Goal: Transaction & Acquisition: Subscribe to service/newsletter

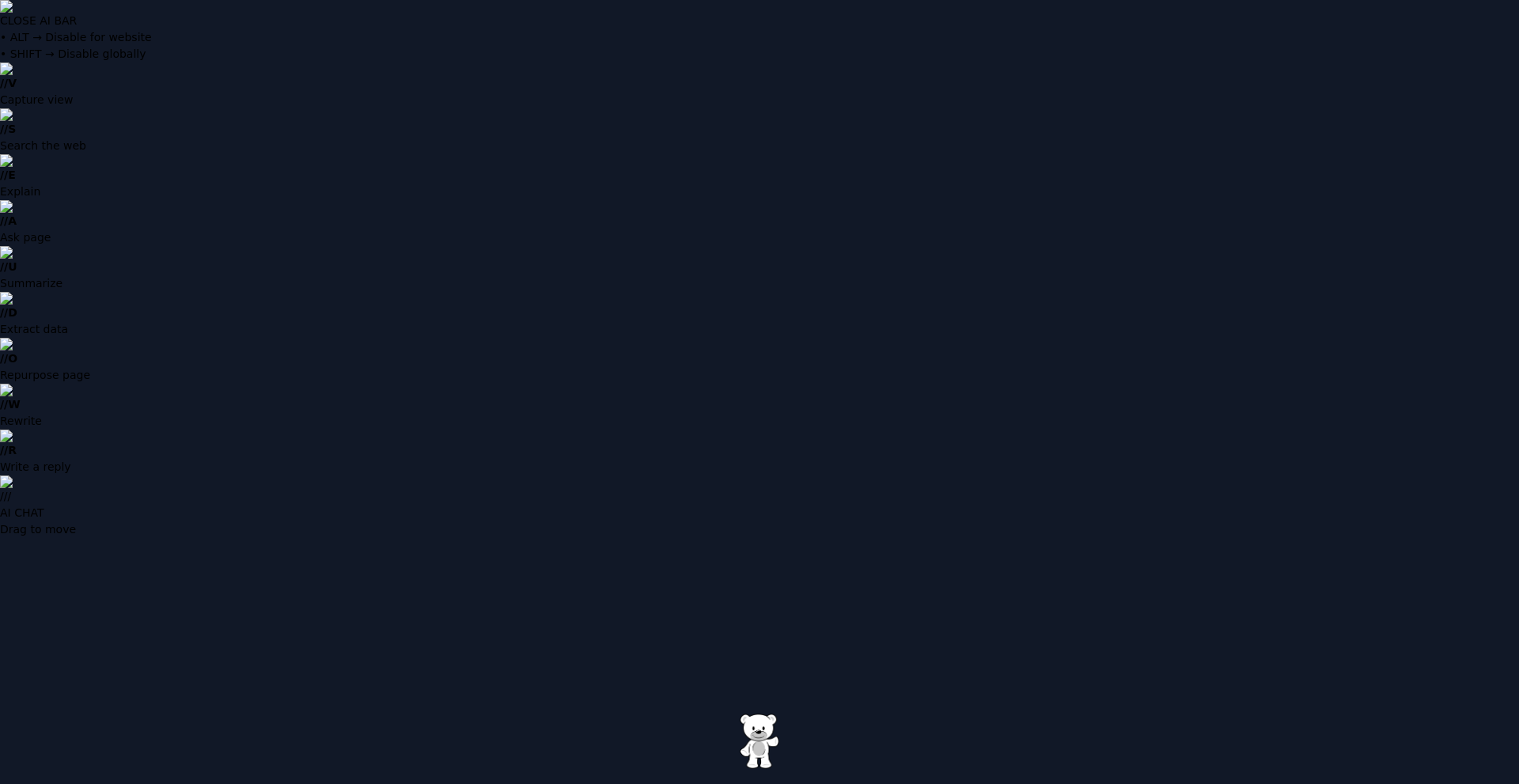
type input "**********"
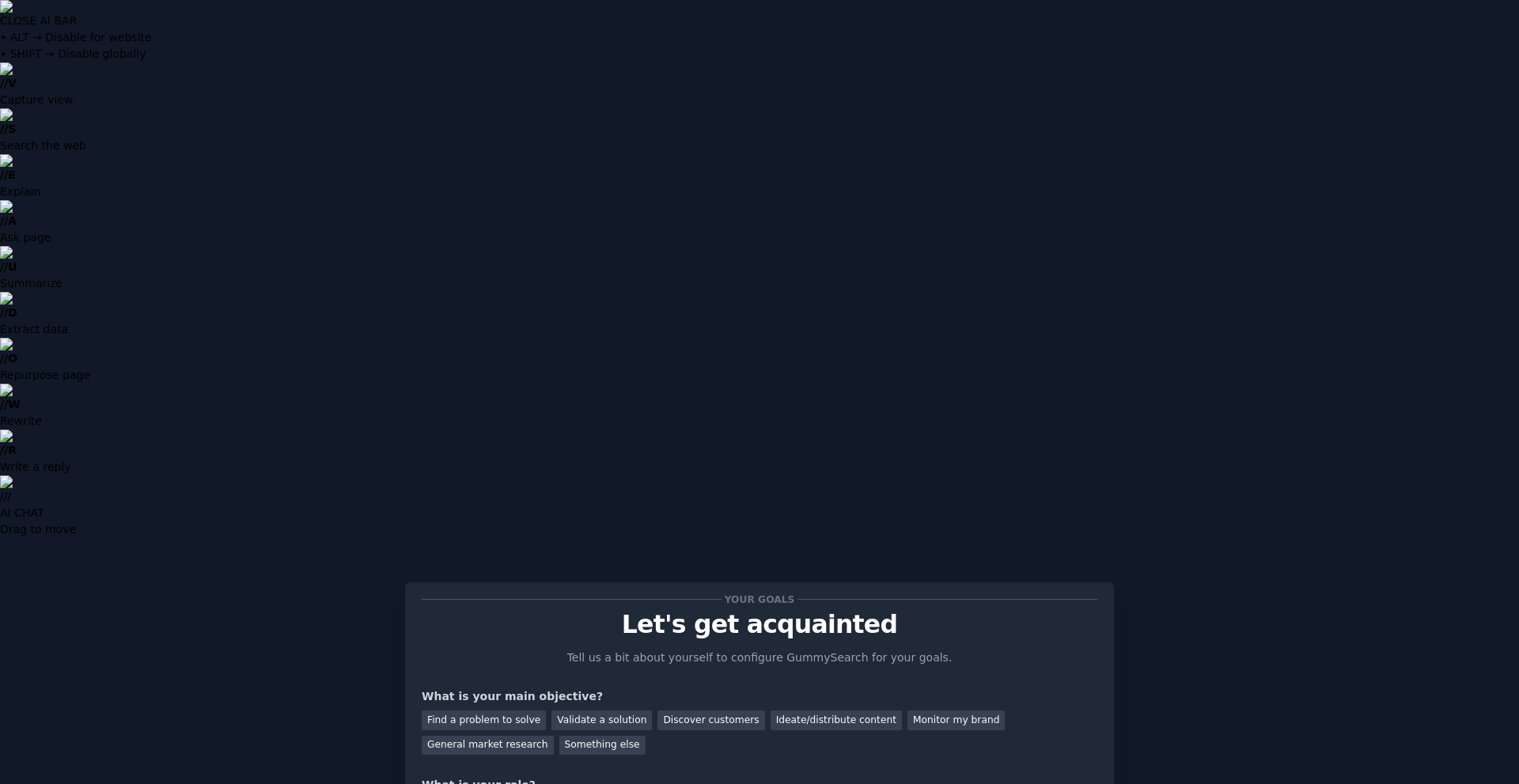
click at [703, 711] on div "Discover customers" at bounding box center [711, 721] width 107 height 20
click at [554, 736] on div "General market research" at bounding box center [488, 745] width 133 height 20
click at [680, 711] on div "Discover customers" at bounding box center [711, 721] width 107 height 20
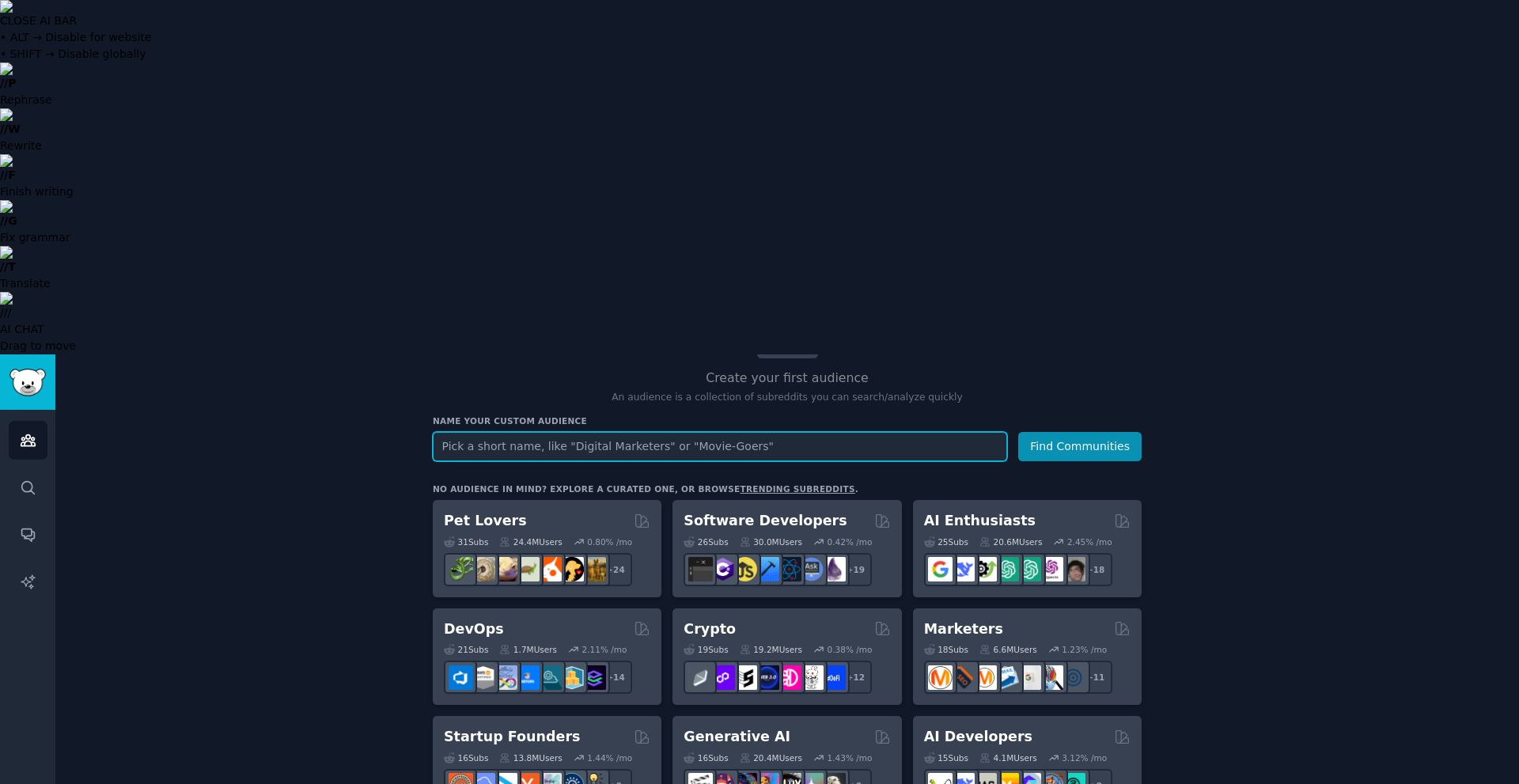
scroll to position [158, 0]
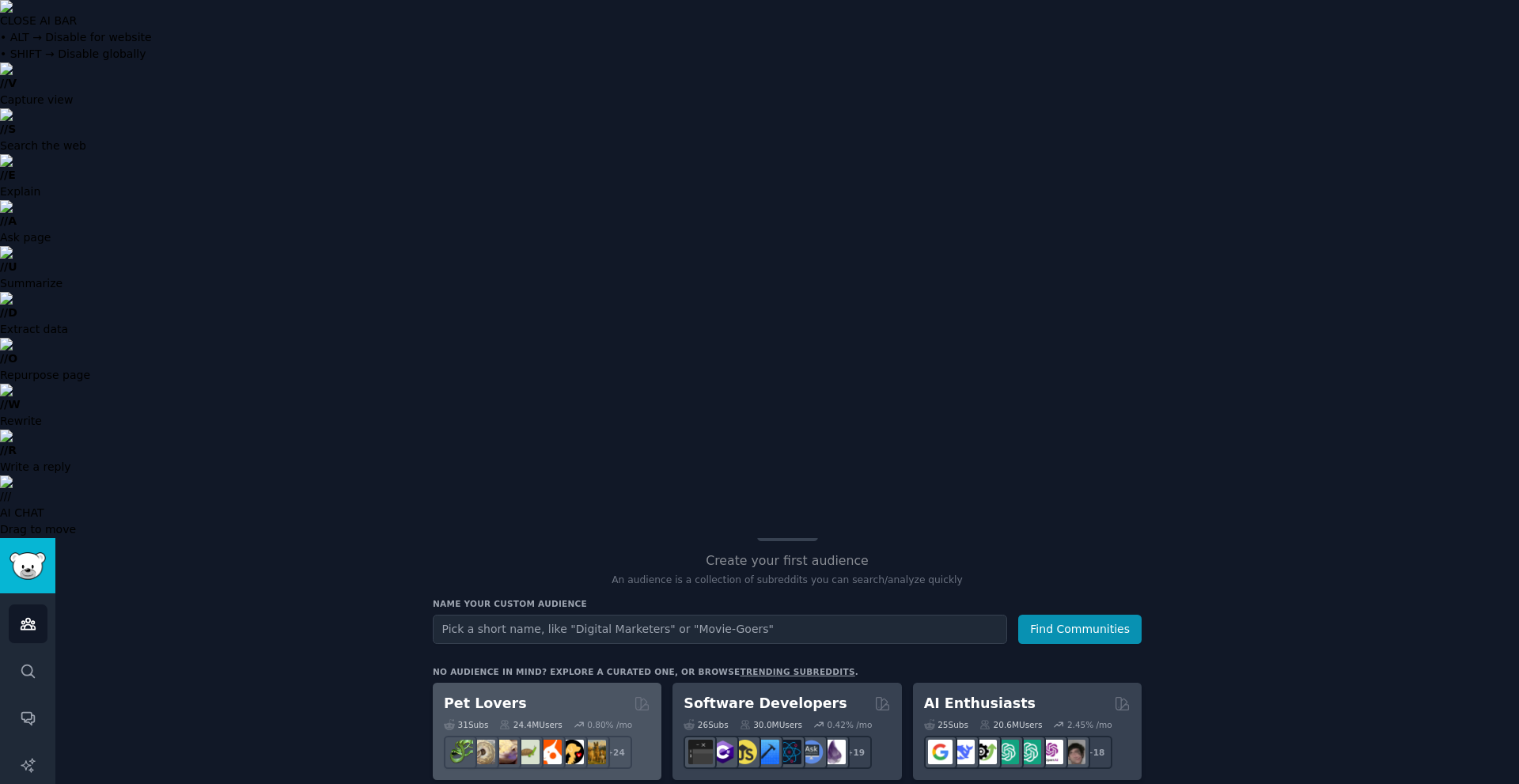
click at [602, 694] on div "Pet Lovers" at bounding box center [547, 704] width 206 height 20
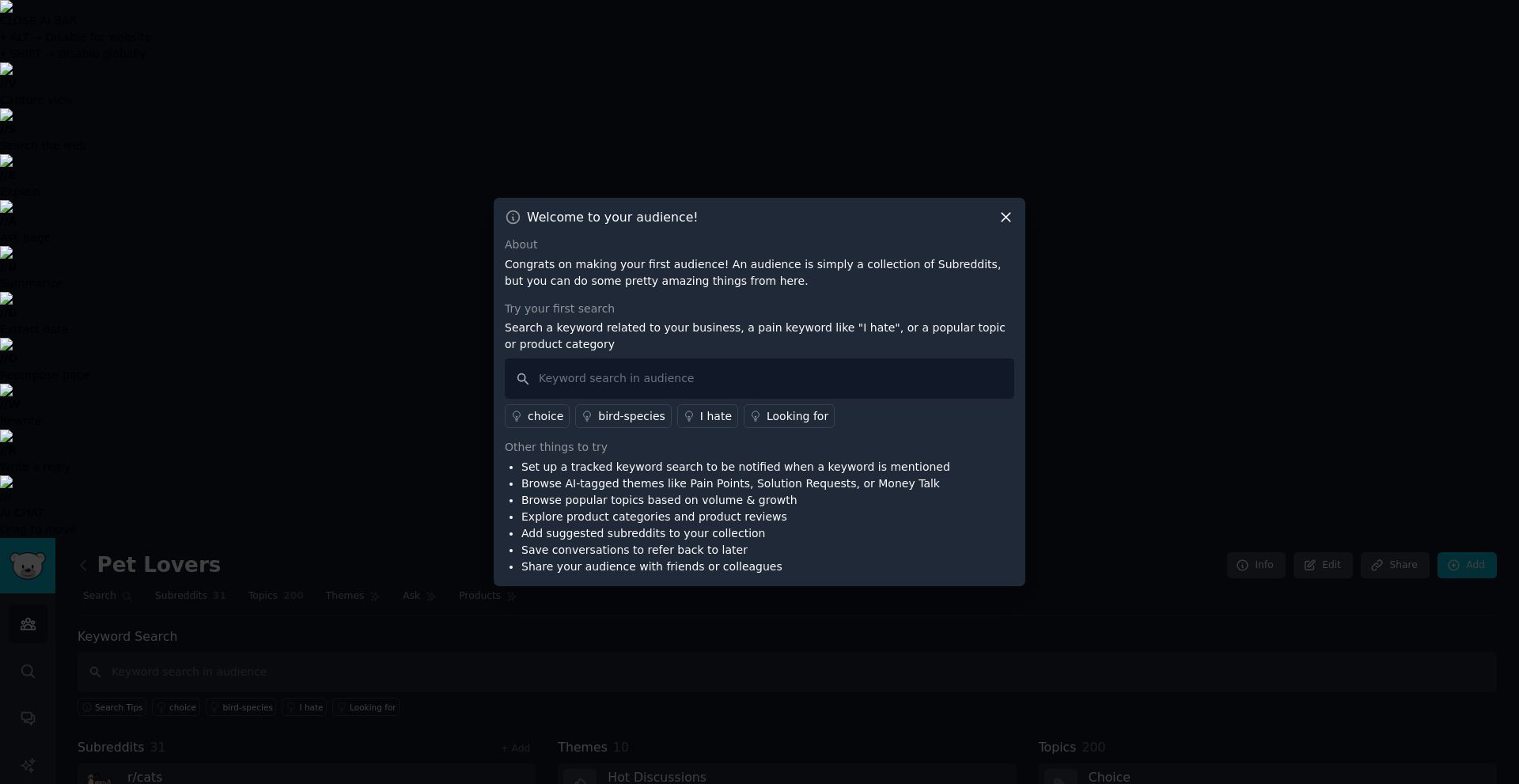
click at [1012, 216] on icon at bounding box center [1006, 217] width 17 height 17
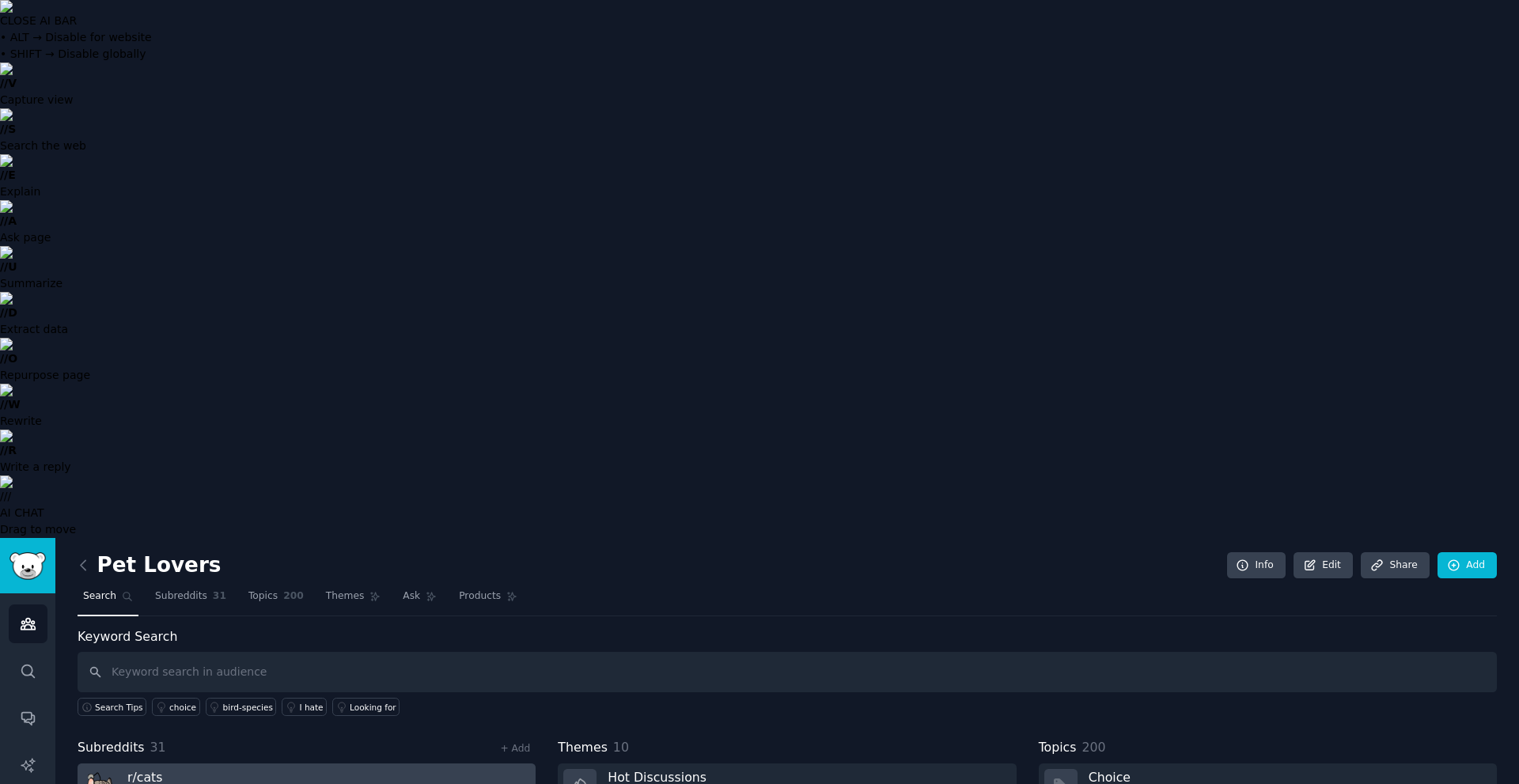
click at [286, 764] on link "r/ cats 8.7M members 1.0 % / month" at bounding box center [307, 786] width 458 height 45
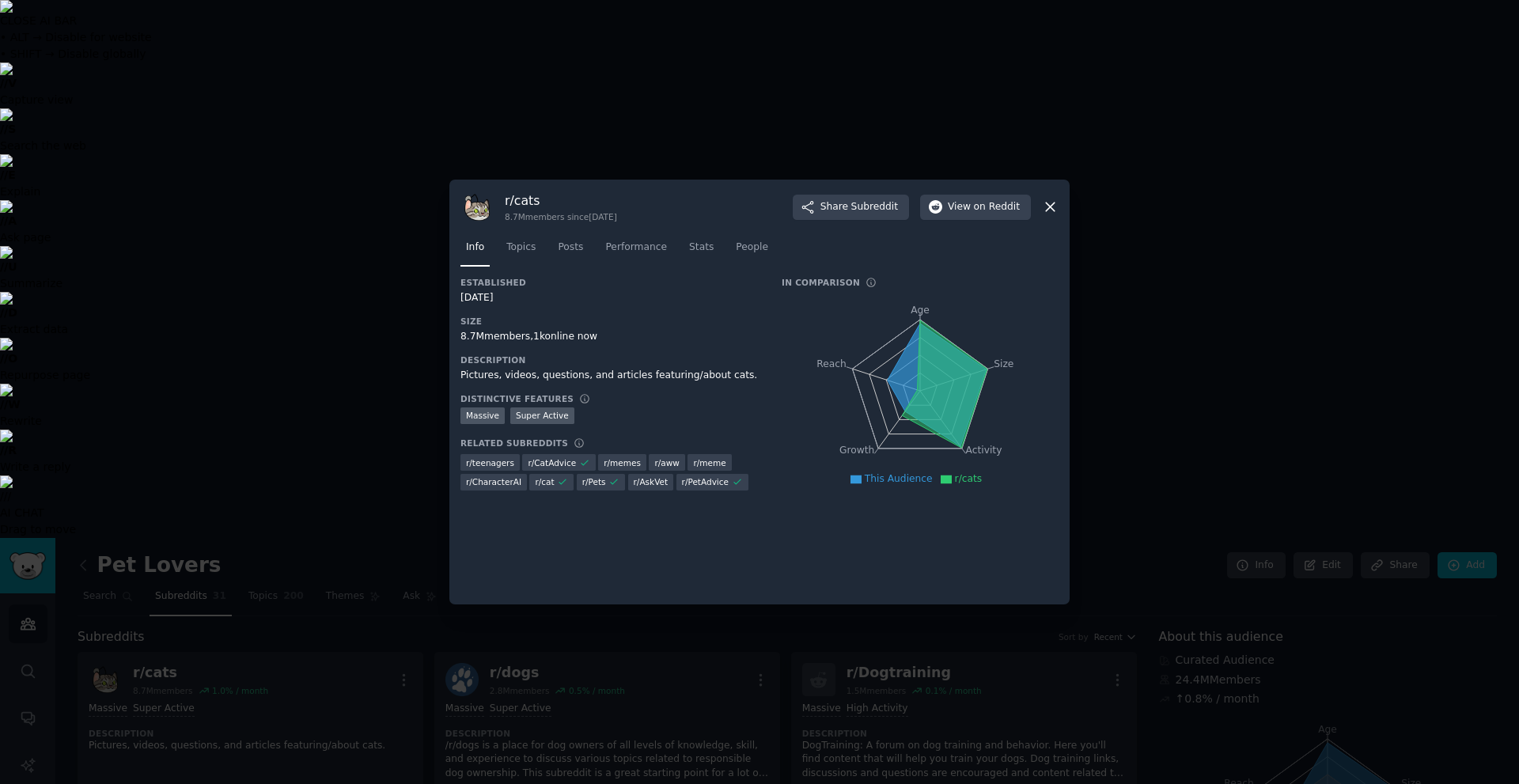
click at [1051, 206] on icon at bounding box center [1050, 207] width 9 height 9
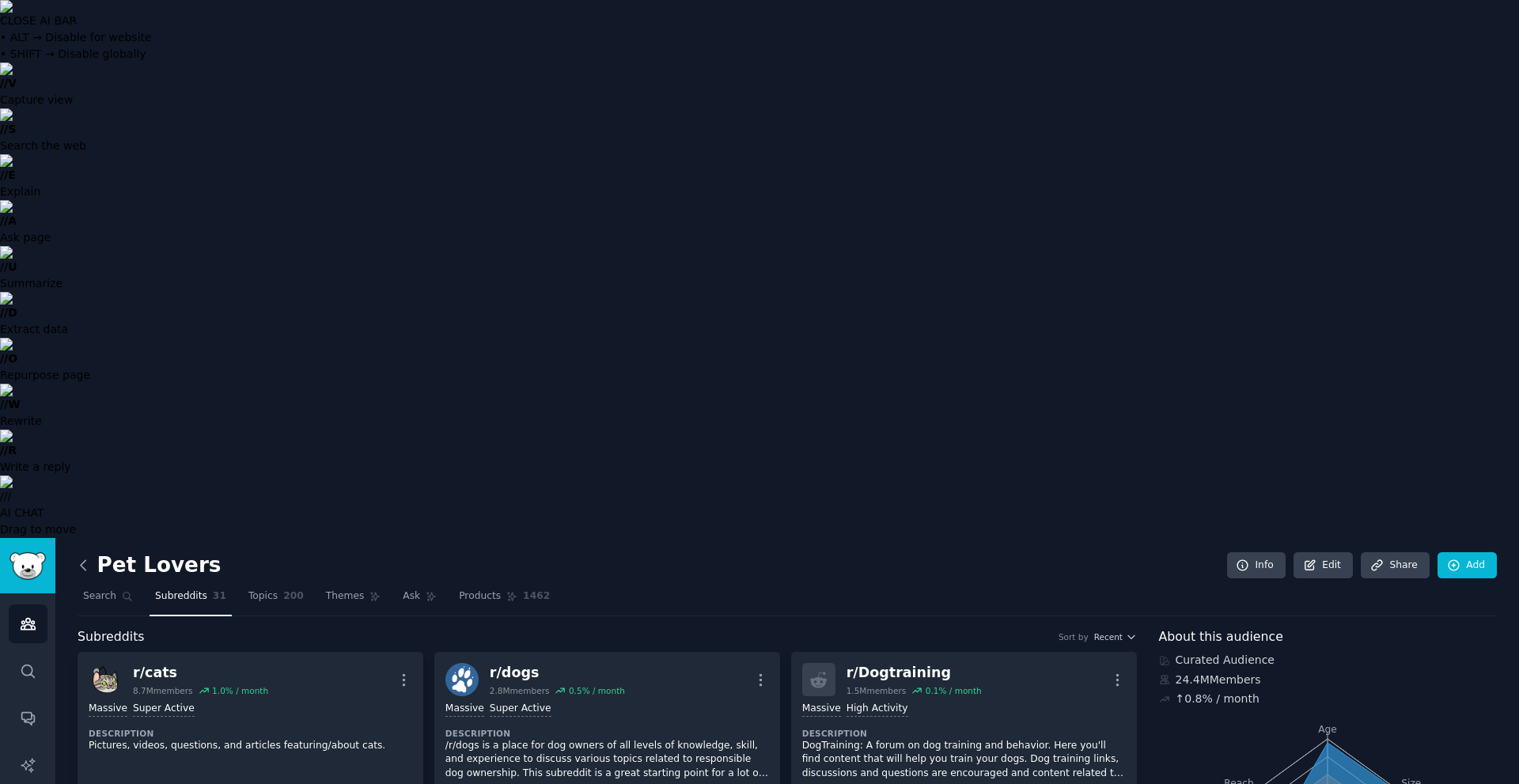
click at [80, 557] on icon at bounding box center [84, 565] width 17 height 17
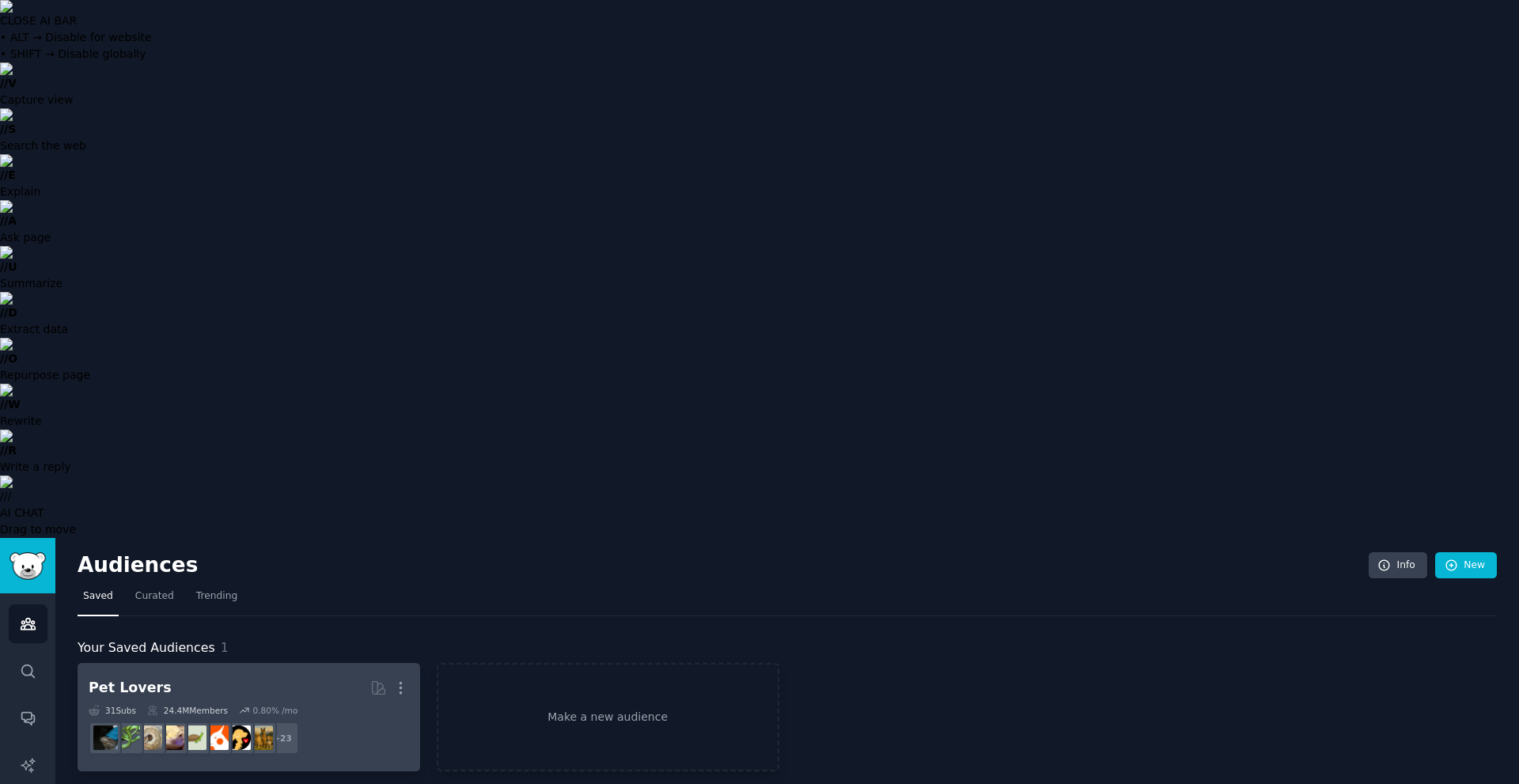
click at [331, 674] on h2 "Pet Lovers More" at bounding box center [248, 688] width 321 height 27
